Goal: Information Seeking & Learning: Check status

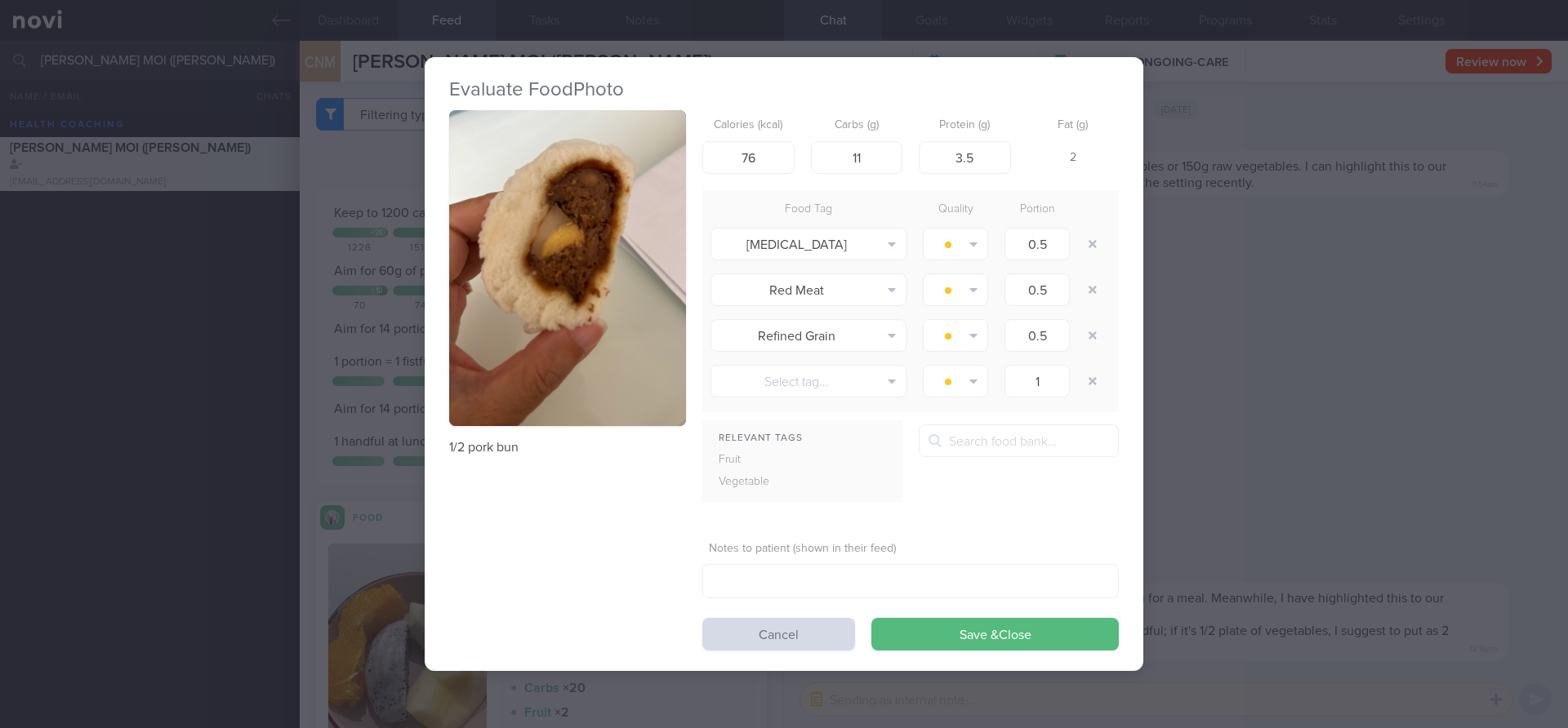
select select "9"
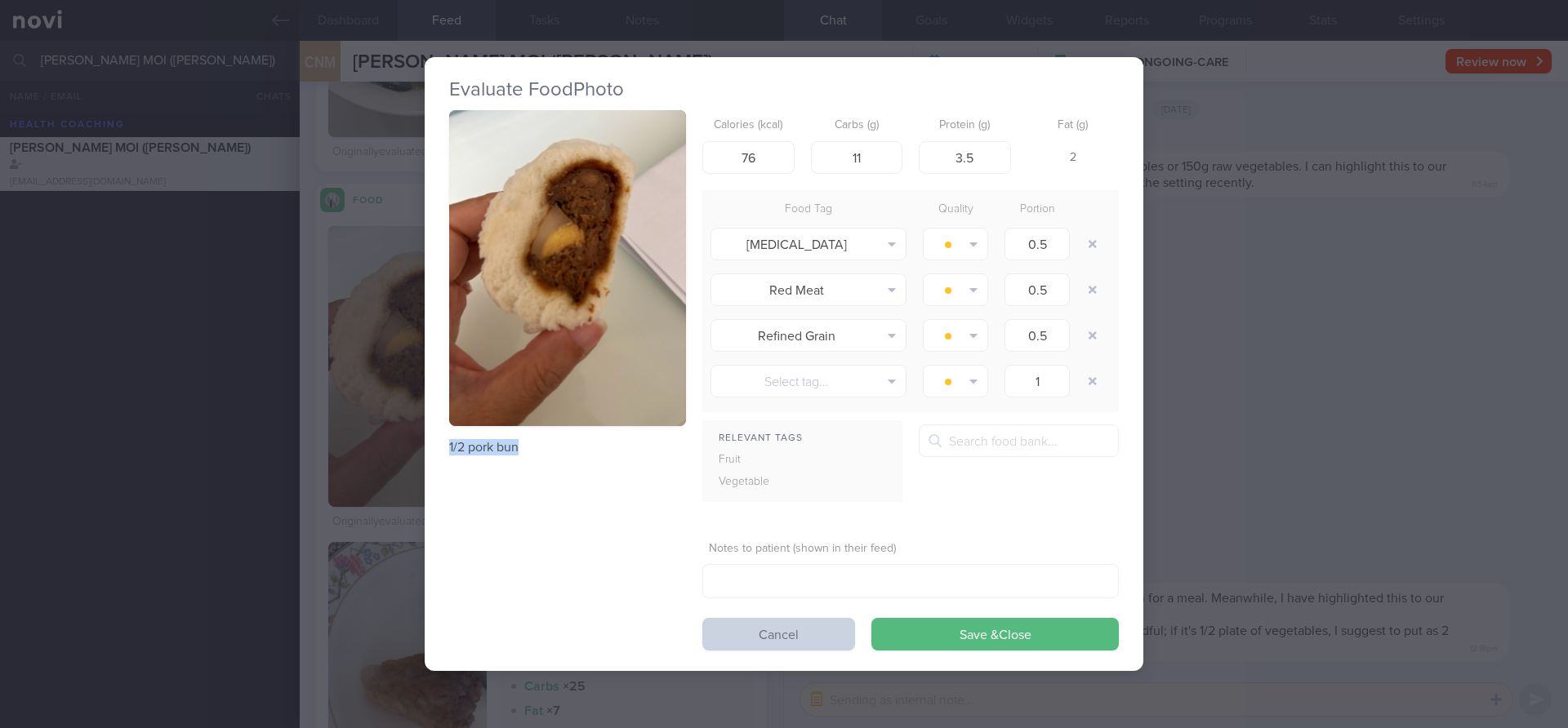
click at [798, 647] on button "Cancel" at bounding box center [778, 634] width 152 height 33
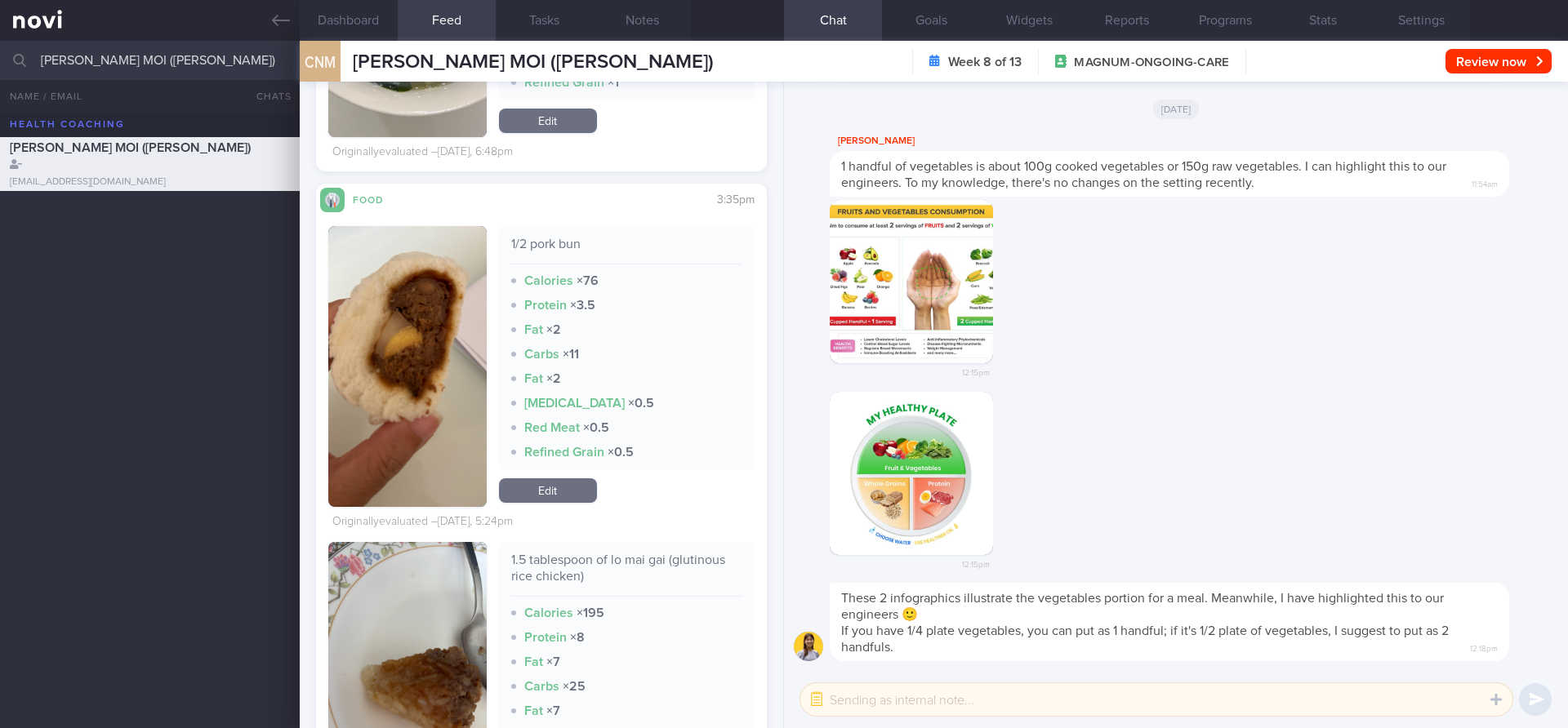
click at [214, 57] on input "[PERSON_NAME] MOI ([PERSON_NAME])" at bounding box center [784, 60] width 1568 height 39
type input "[PERSON_NAME]"
click at [213, 207] on div "[PERSON_NAME]" at bounding box center [148, 210] width 276 height 16
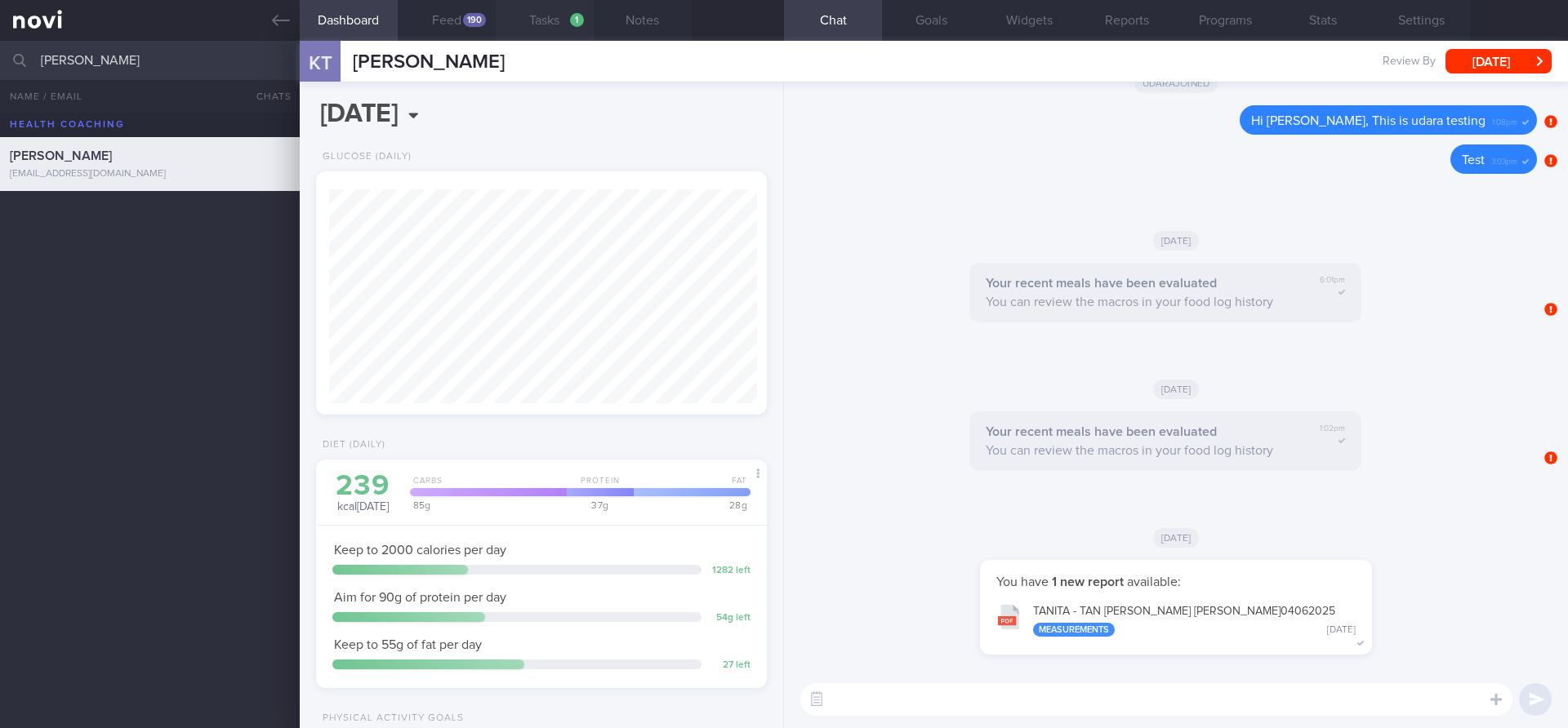
scroll to position [214, 429]
click at [462, 29] on button "Feed 190" at bounding box center [446, 20] width 98 height 41
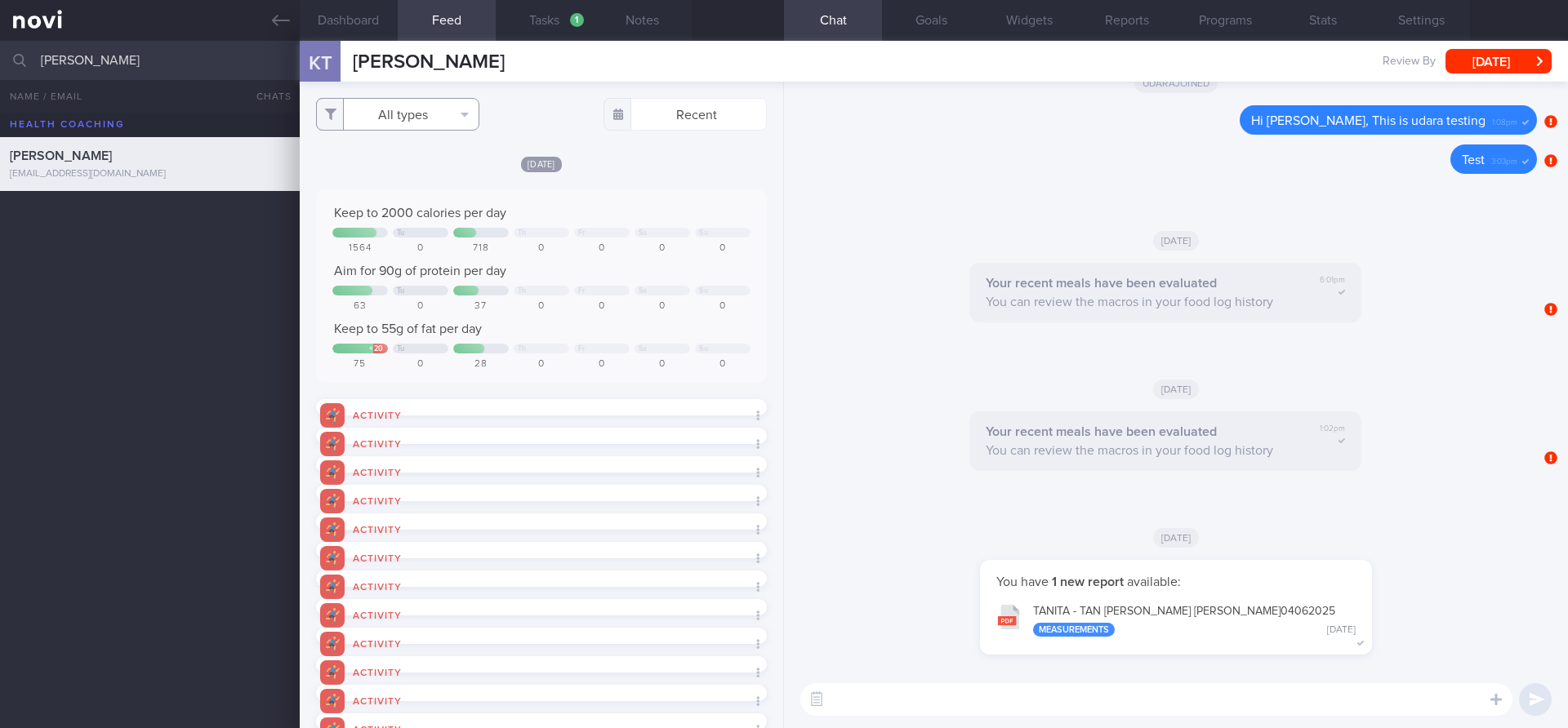
click at [411, 125] on button "All types" at bounding box center [398, 114] width 164 height 33
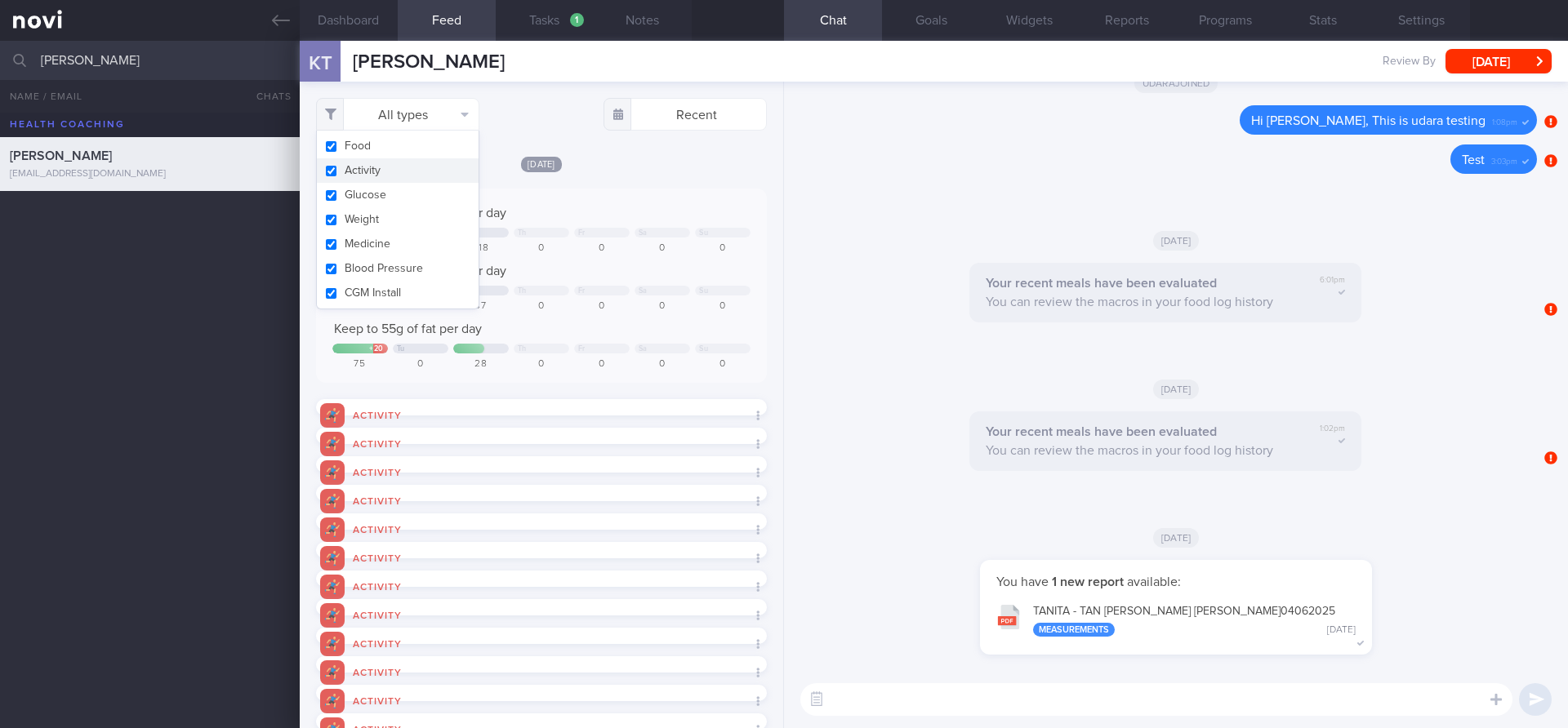
click at [372, 175] on button "Activity" at bounding box center [398, 171] width 162 height 25
checkbox input "false"
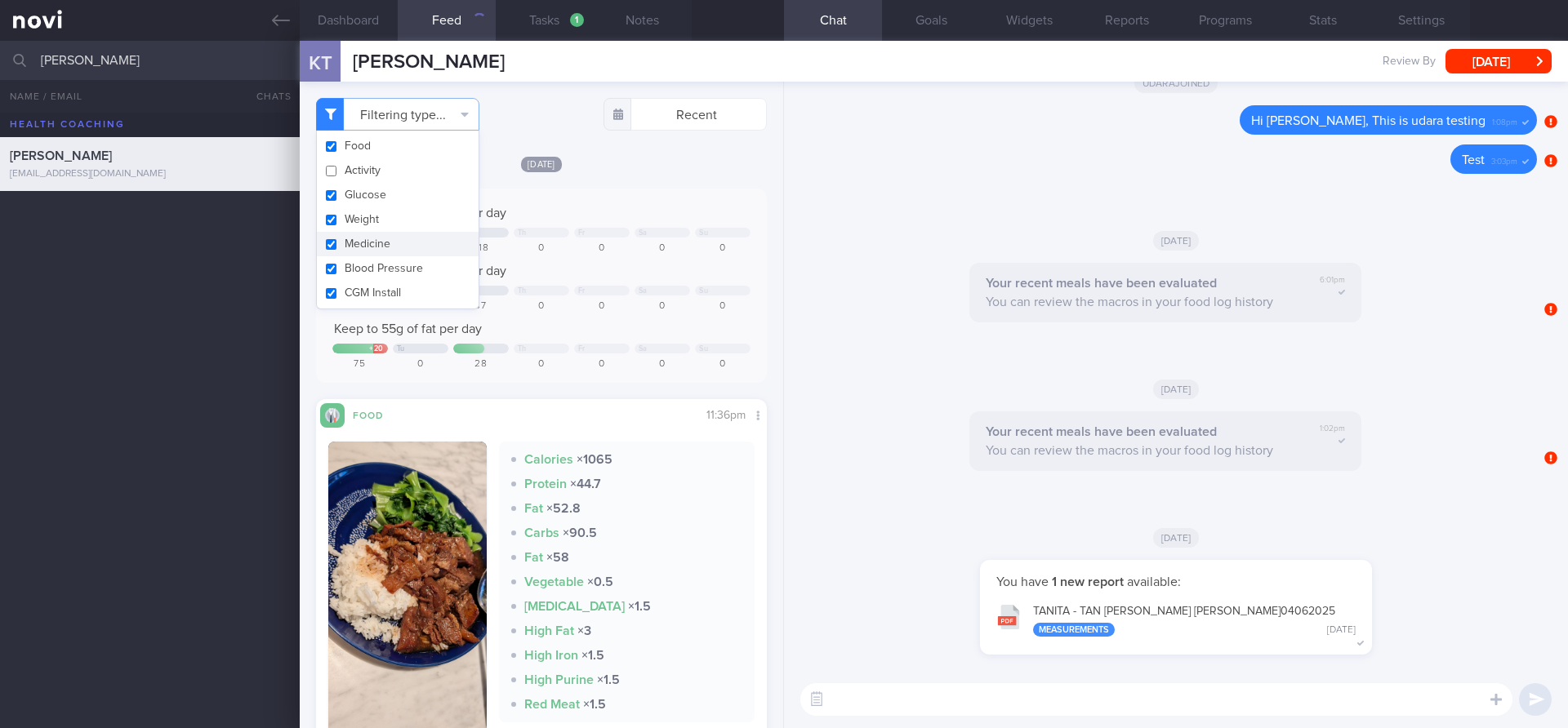
click at [663, 387] on div "[DATE] Keep to 2000 calories per day Tu Th Fr Sa Su 1564 0 718 0 0 0 0 Aim for …" at bounding box center [541, 475] width 451 height 640
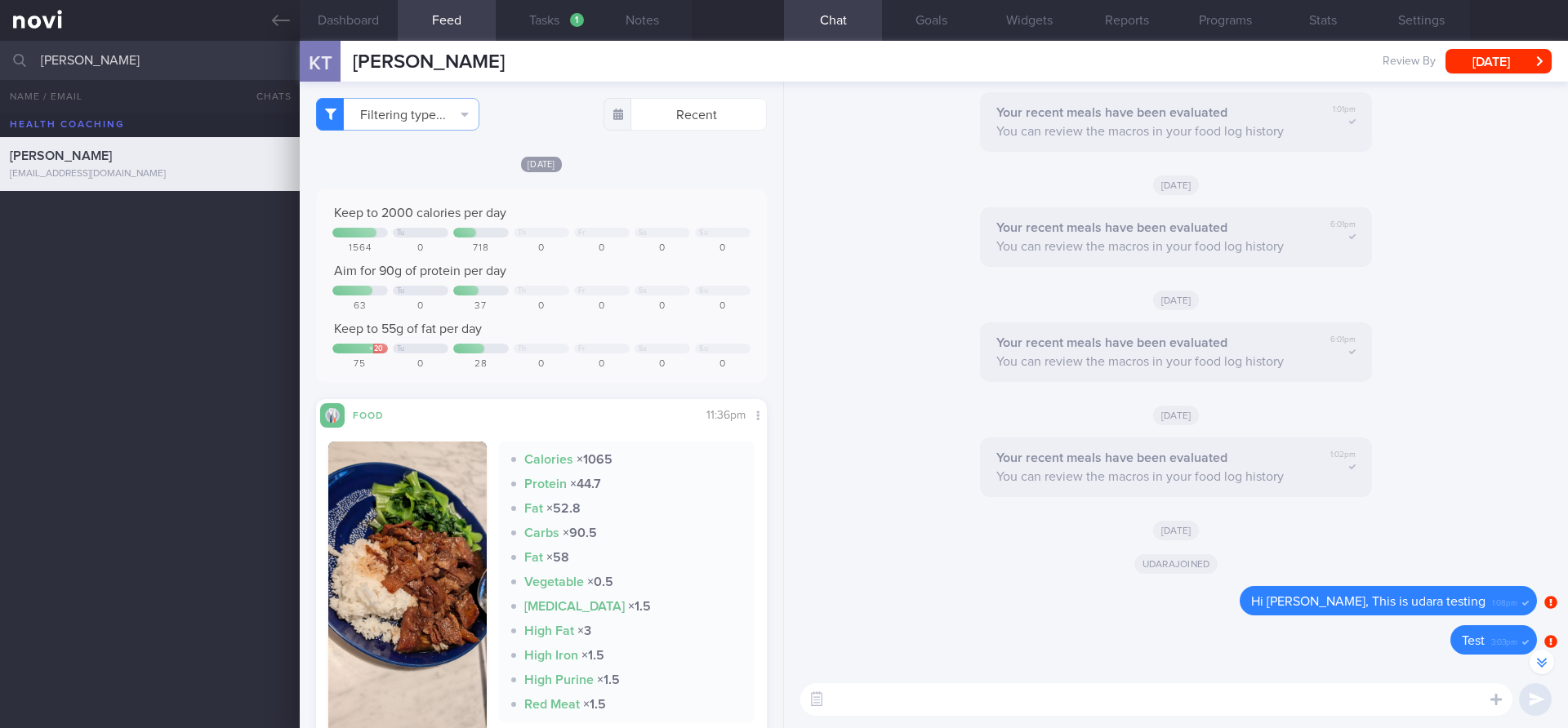
scroll to position [-468, 0]
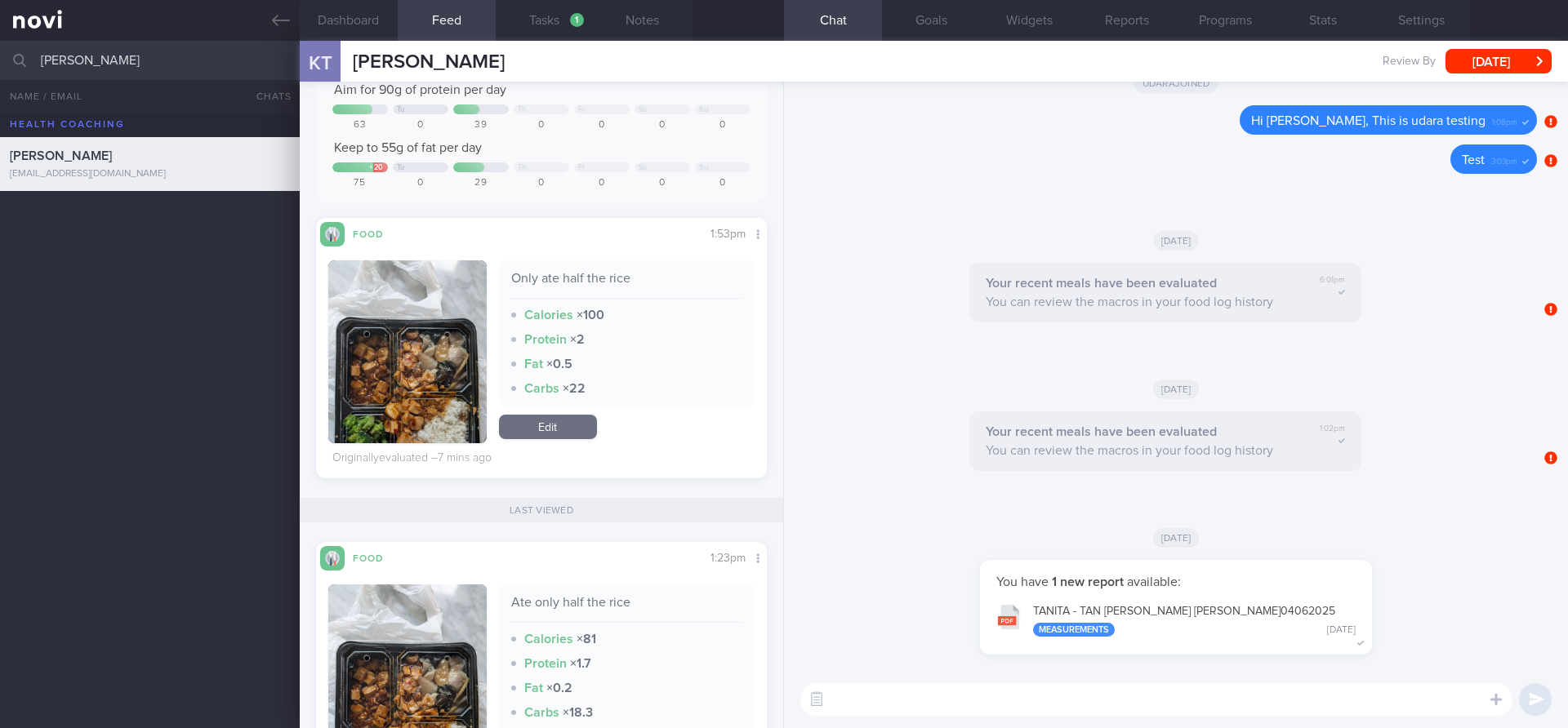
scroll to position [180, 0]
drag, startPoint x: 508, startPoint y: 278, endPoint x: 640, endPoint y: 290, distance: 132.5
click at [640, 290] on div "Only ate half the rice Calories × 100 Protein × 2 Fat × 0.5 Carbs × 22" at bounding box center [627, 334] width 257 height 147
copy div "Only ate half the rice"
click at [522, 291] on div "Only ate half the rice" at bounding box center [627, 285] width 232 height 29
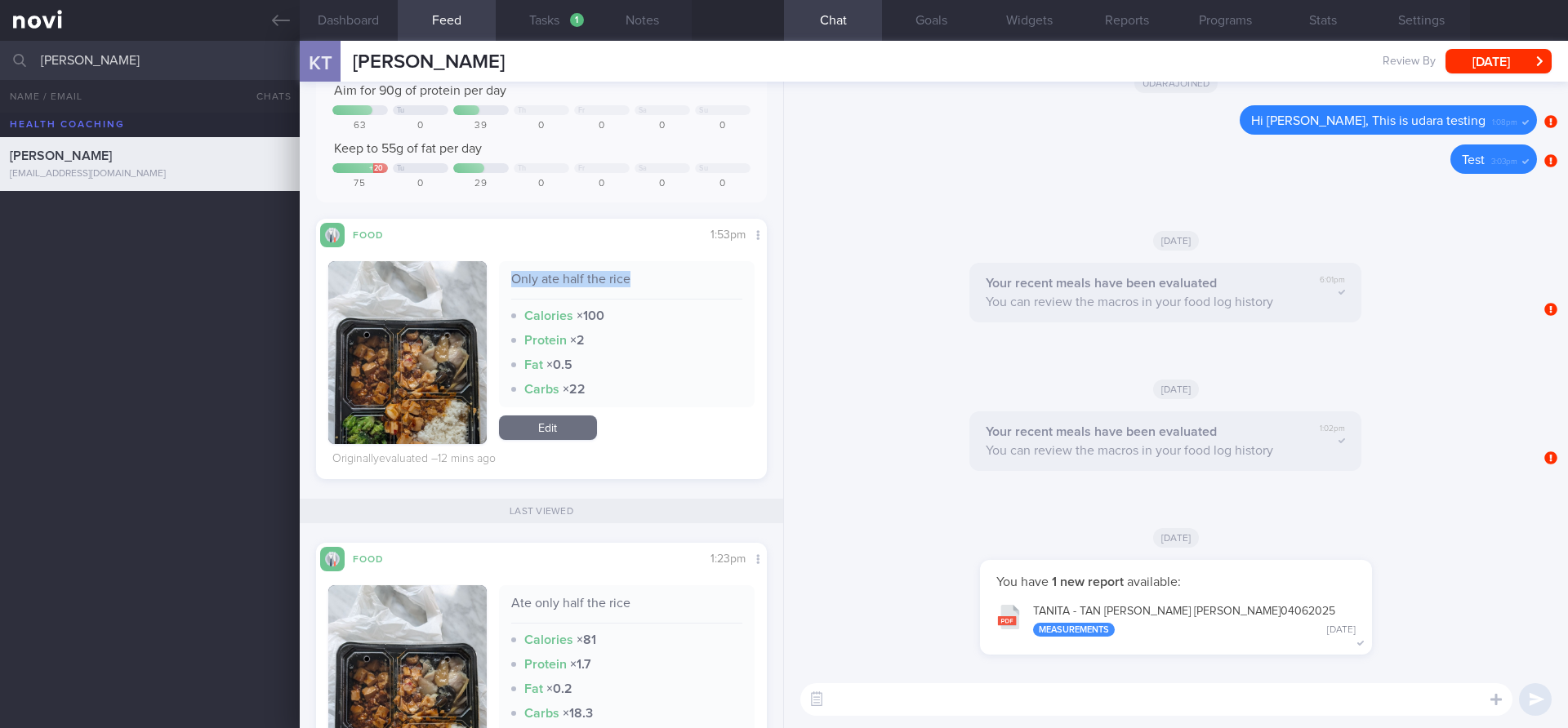
drag, startPoint x: 510, startPoint y: 285, endPoint x: 681, endPoint y: 289, distance: 171.0
click at [681, 289] on div "Only ate half the rice Calories × 100 Protein × 2 Fat × 0.5 Carbs × 22" at bounding box center [627, 334] width 257 height 147
copy div "Only ate half the rice"
click at [416, 320] on button "button" at bounding box center [407, 353] width 158 height 183
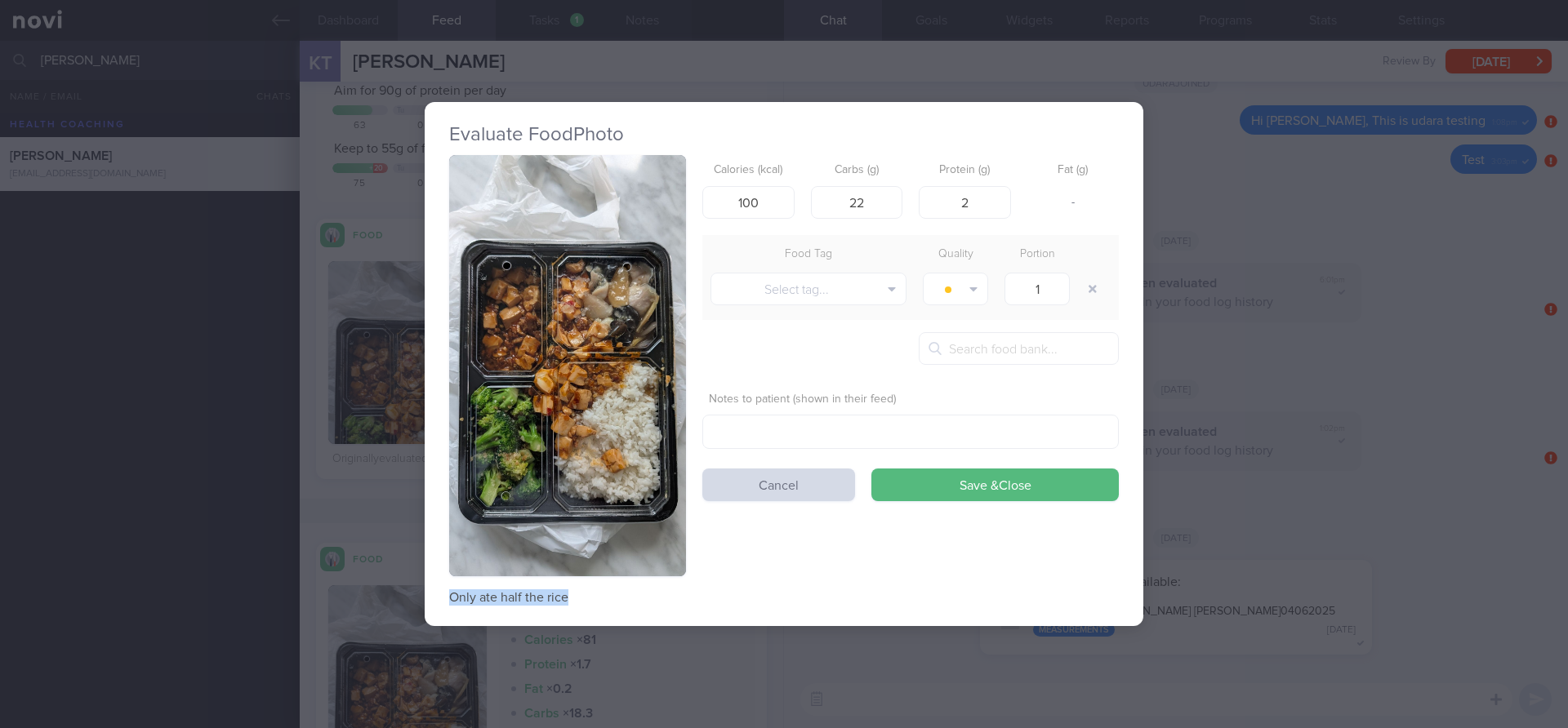
drag, startPoint x: 449, startPoint y: 597, endPoint x: 616, endPoint y: 597, distance: 167.0
click at [616, 597] on p "Only ate half the rice" at bounding box center [567, 598] width 237 height 16
